Goal: Information Seeking & Learning: Learn about a topic

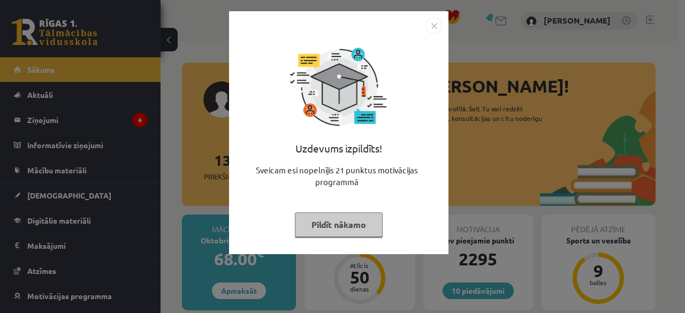
click at [356, 222] on button "Pildīt nākamo" at bounding box center [339, 225] width 88 height 25
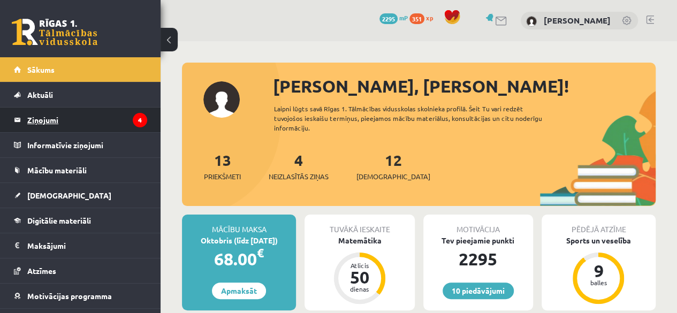
click at [93, 120] on legend "Ziņojumi 4" at bounding box center [87, 120] width 120 height 25
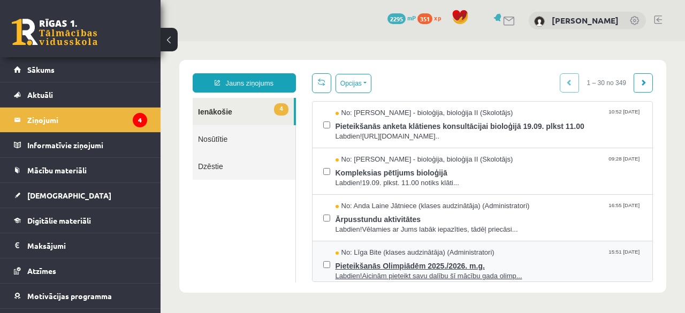
click at [477, 262] on span "Pieteikšanās Olimpiādēm 2025./2026. m.g." at bounding box center [489, 264] width 307 height 13
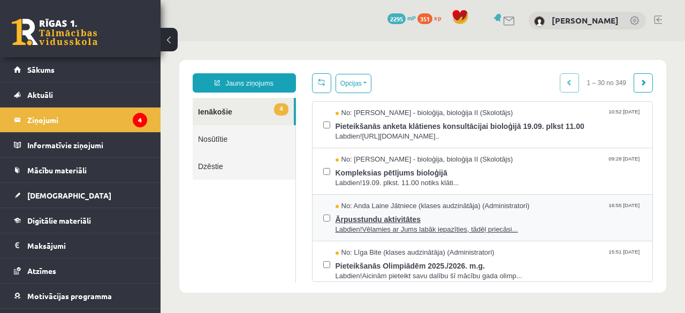
click at [419, 214] on span "Ārpusstundu aktivitātes" at bounding box center [489, 217] width 307 height 13
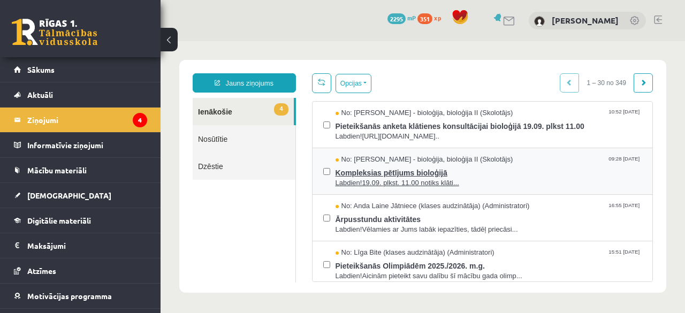
click at [489, 180] on span "Labdien!19.09. plkst. 11.00 notiks klāti..." at bounding box center [489, 183] width 307 height 10
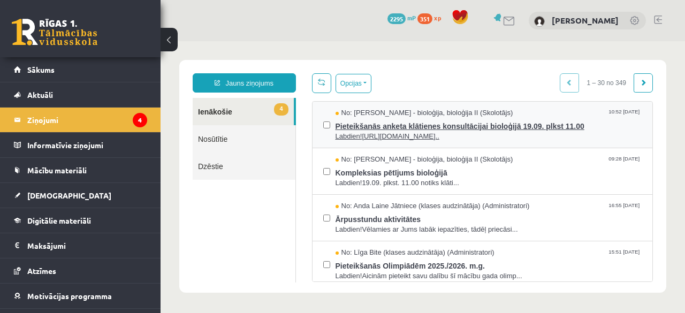
click at [462, 134] on span "Labdien!https://docs.google.com/forms/d/e/1FAIpQLScgFa-OK..." at bounding box center [489, 137] width 307 height 10
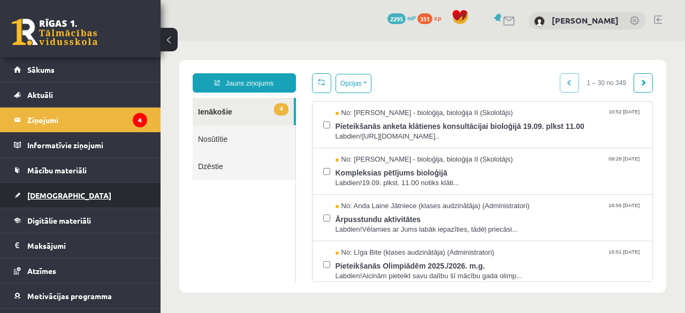
click at [68, 196] on link "[DEMOGRAPHIC_DATA]" at bounding box center [80, 195] width 133 height 25
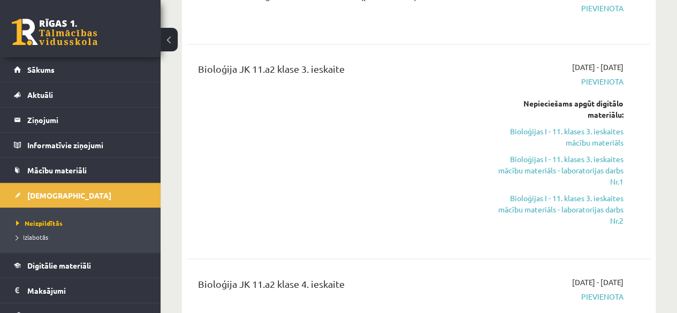
scroll to position [772, 0]
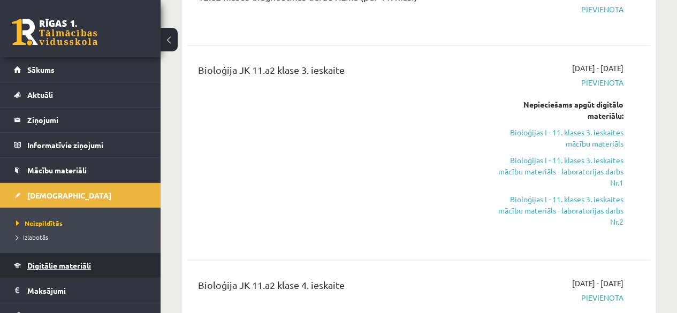
click at [87, 266] on span "Digitālie materiāli" at bounding box center [59, 266] width 64 height 10
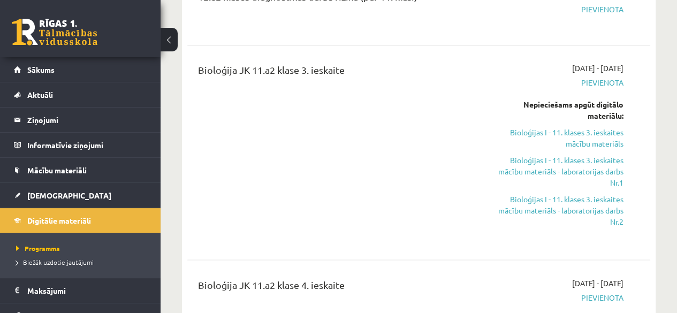
click at [201, 205] on div "Bioloģija JK 11.a2 klase 3. ieskaite" at bounding box center [337, 153] width 294 height 180
click at [84, 218] on span "Digitālie materiāli" at bounding box center [59, 221] width 64 height 10
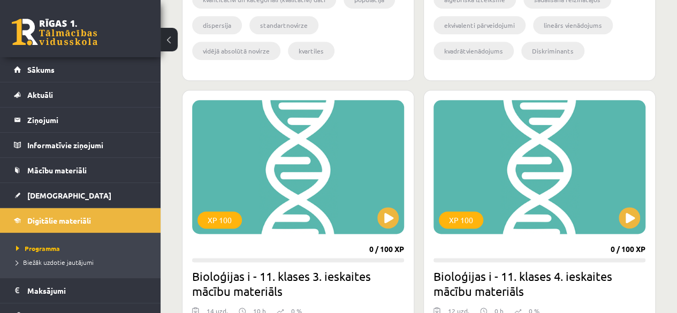
click at [14, 208] on link "Digitālie materiāli" at bounding box center [80, 220] width 133 height 25
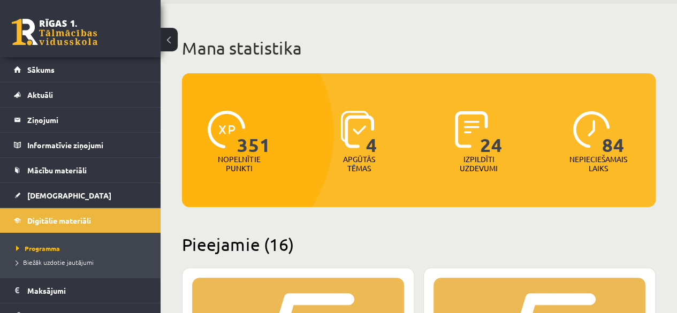
scroll to position [42, 0]
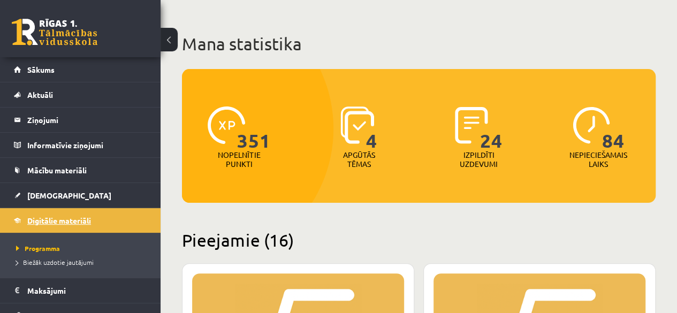
click at [44, 222] on span "Digitālie materiāli" at bounding box center [59, 221] width 64 height 10
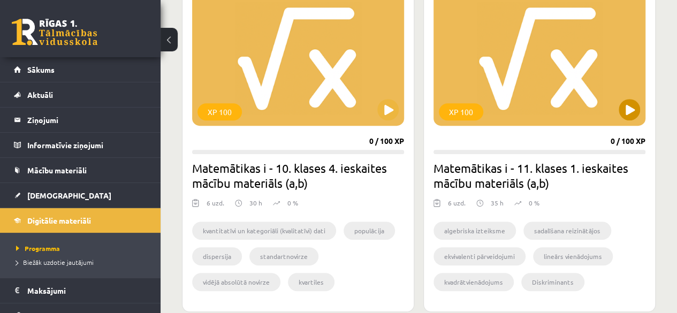
scroll to position [324, 0]
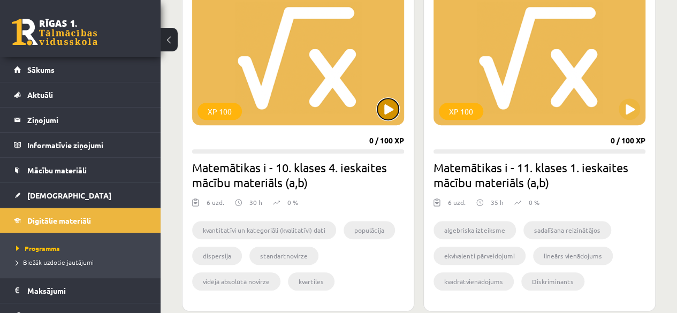
click at [381, 104] on button at bounding box center [387, 108] width 21 height 21
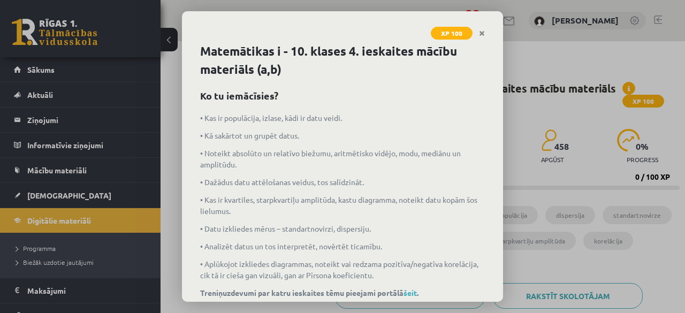
scroll to position [59, 0]
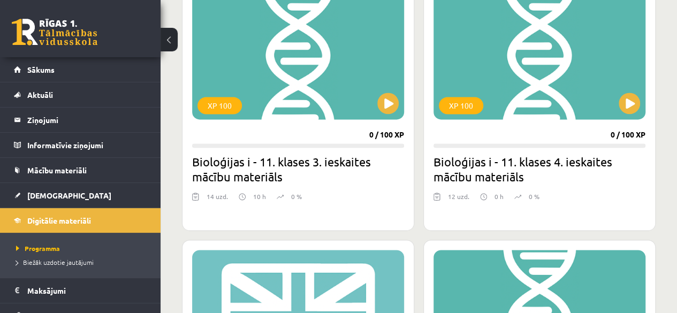
scroll to position [670, 0]
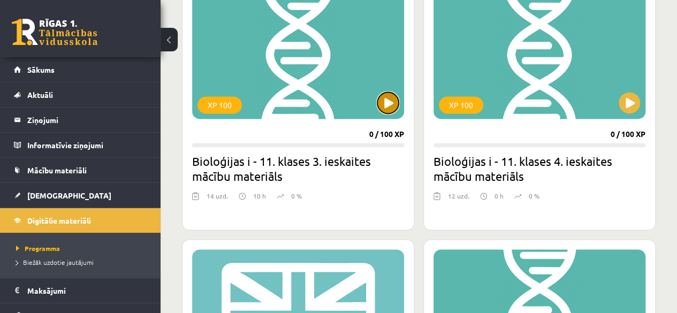
click at [383, 105] on button at bounding box center [387, 102] width 21 height 21
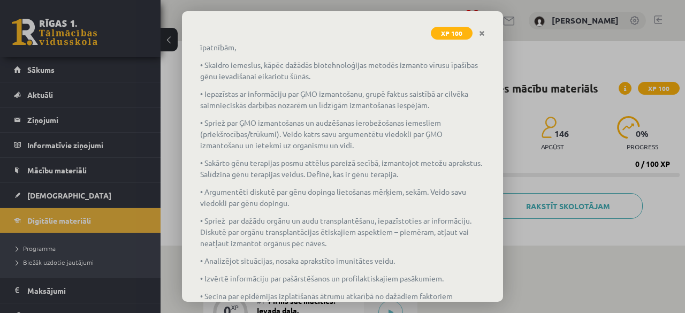
scroll to position [368, 0]
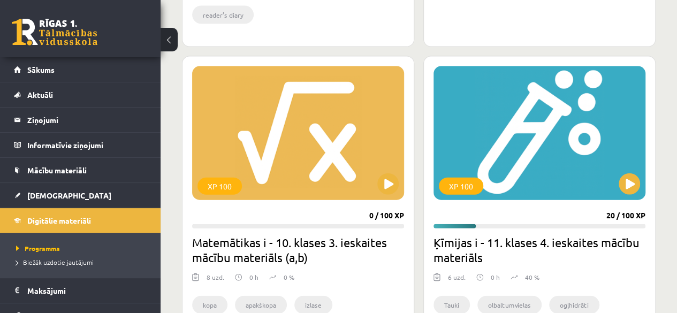
scroll to position [1210, 0]
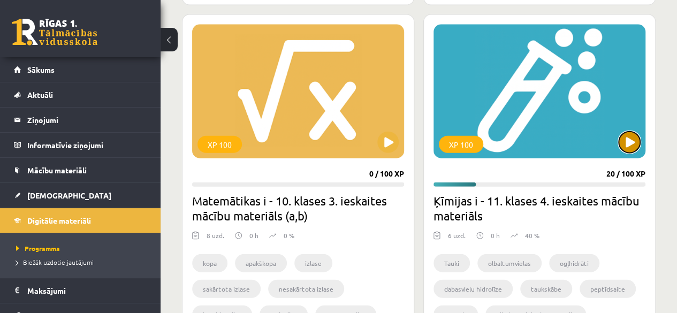
click at [632, 144] on button at bounding box center [629, 142] width 21 height 21
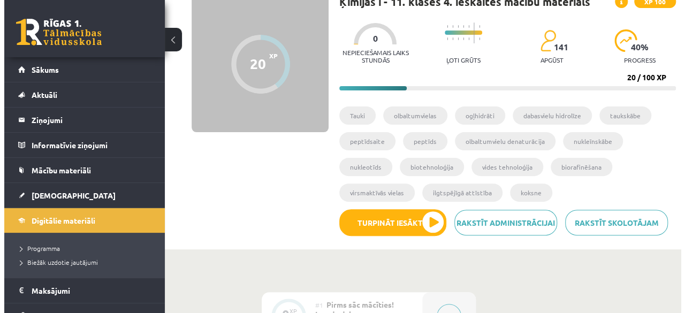
scroll to position [229, 0]
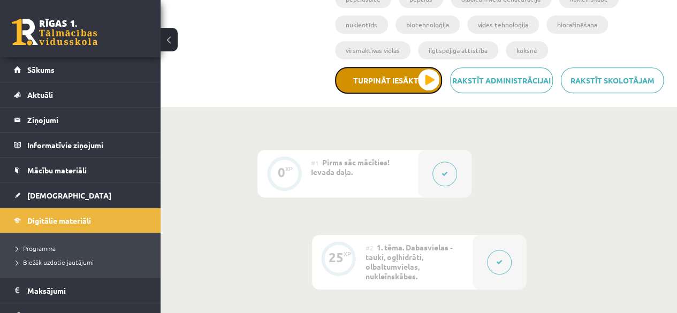
click at [430, 76] on button "Turpināt iesākto" at bounding box center [388, 80] width 107 height 27
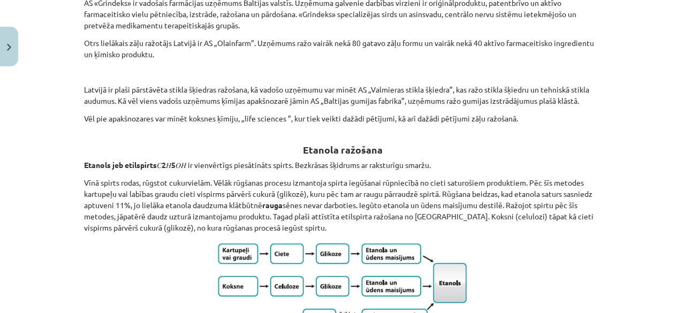
scroll to position [764, 0]
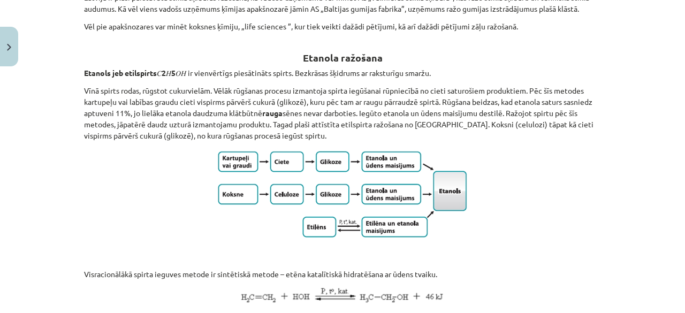
click at [446, 241] on img at bounding box center [343, 196] width 259 height 97
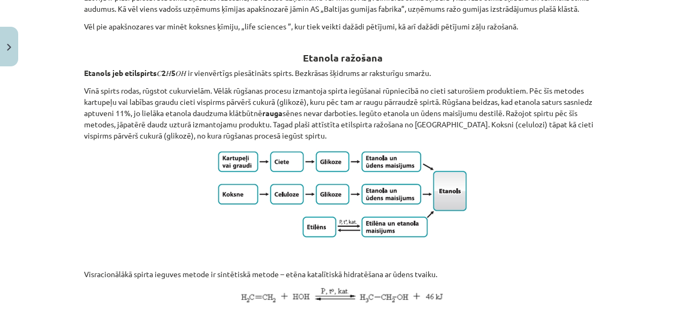
click at [446, 241] on img at bounding box center [343, 196] width 259 height 97
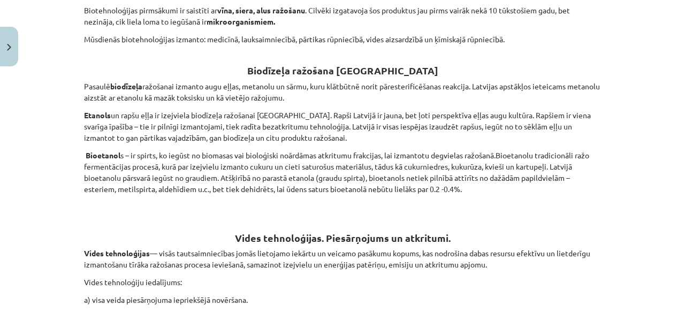
scroll to position [2122, 0]
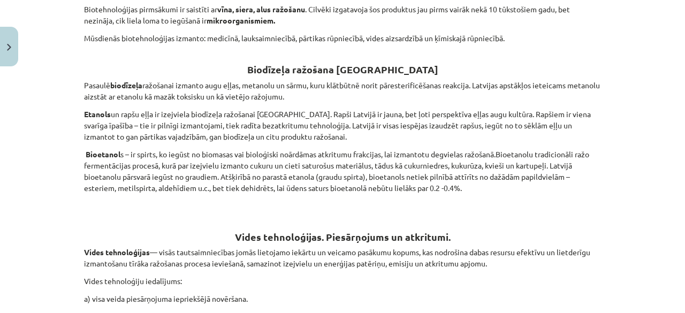
click at [446, 241] on h2 "Vides tehnoloģijas. Piesārņojums un atkritumi." at bounding box center [342, 231] width 517 height 26
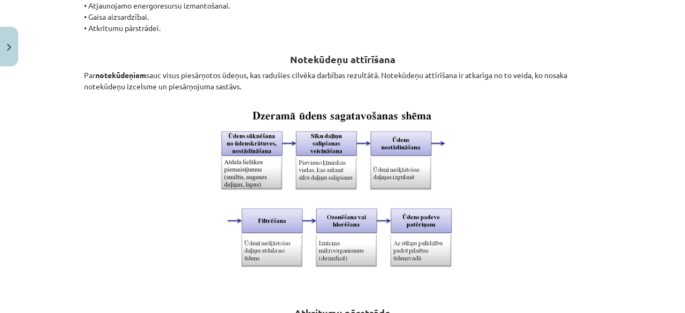
scroll to position [2573, 0]
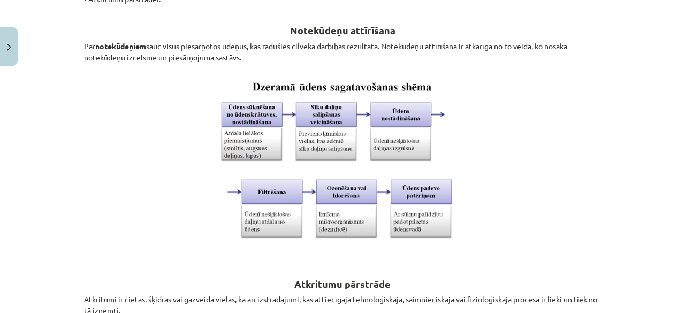
click at [446, 241] on img at bounding box center [343, 164] width 256 height 189
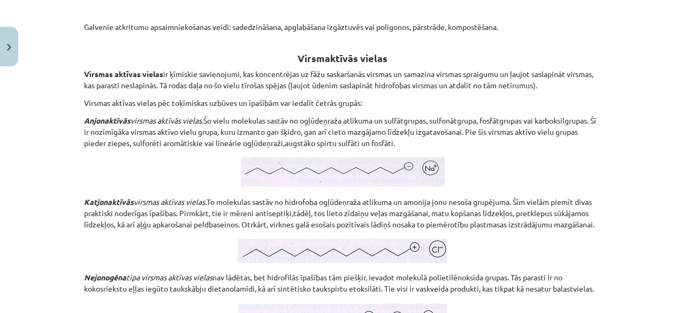
scroll to position [2968, 0]
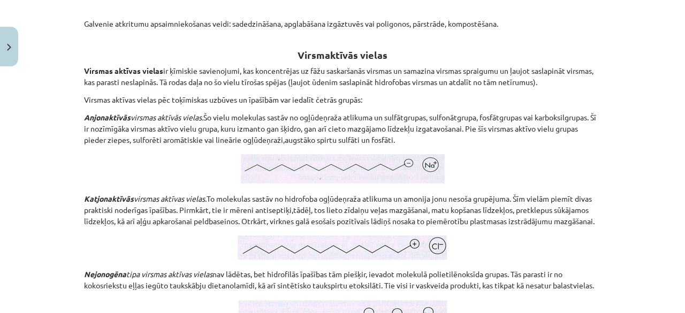
click at [276, 113] on p "Anjonaktīvās virsmas aktīvās vielas. Šo vielu molekulas sastāv no ogļūdeņraža a…" at bounding box center [342, 129] width 517 height 34
